Goal: Transaction & Acquisition: Purchase product/service

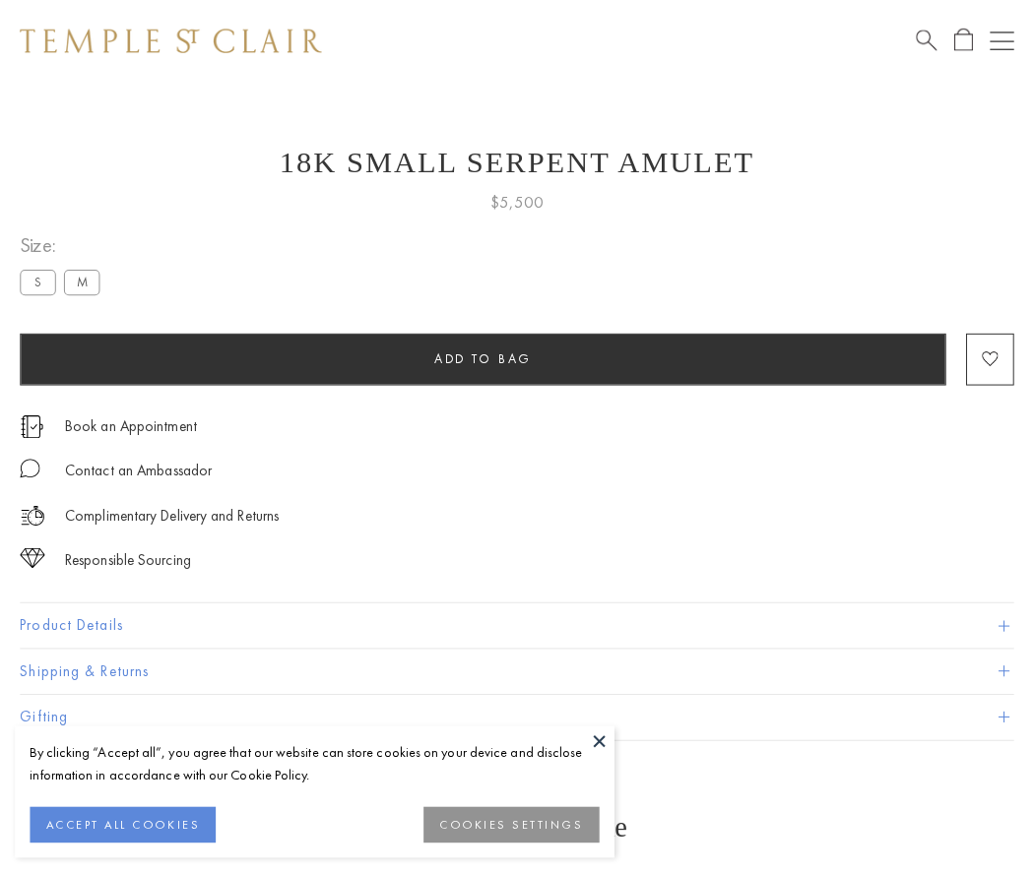
scroll to position [2, 0]
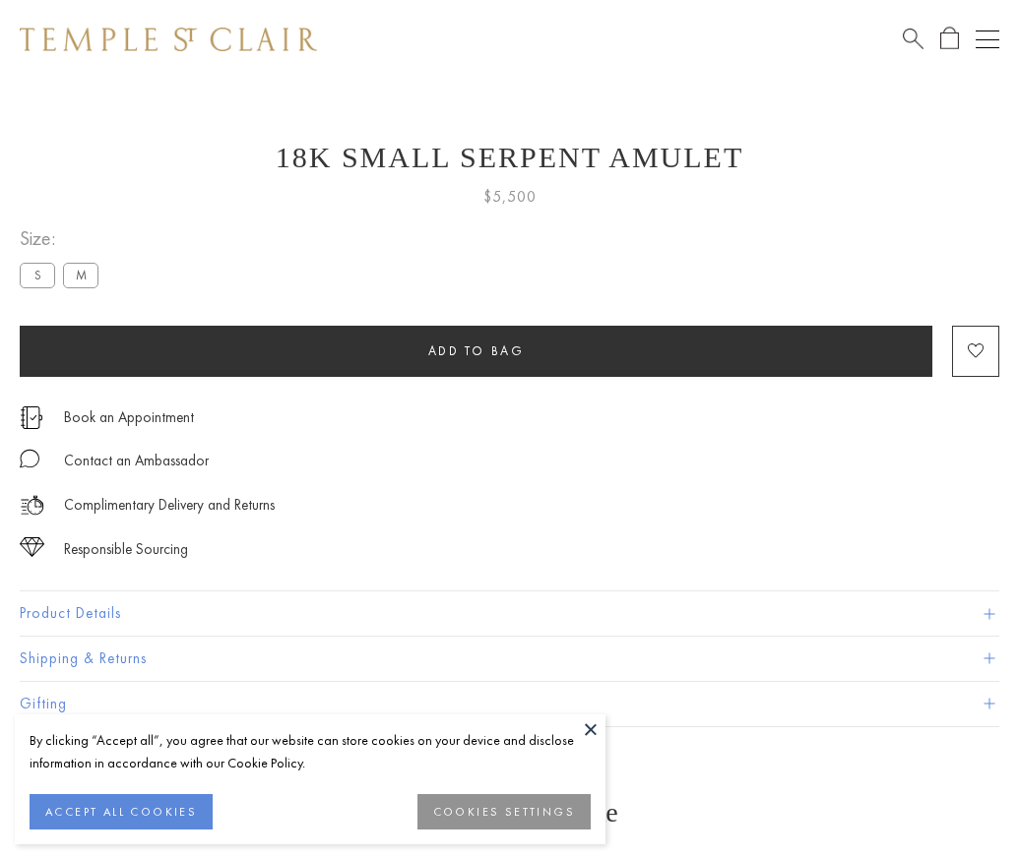
click at [475, 350] on span "Add to bag" at bounding box center [476, 351] width 96 height 17
